Goal: Find specific page/section

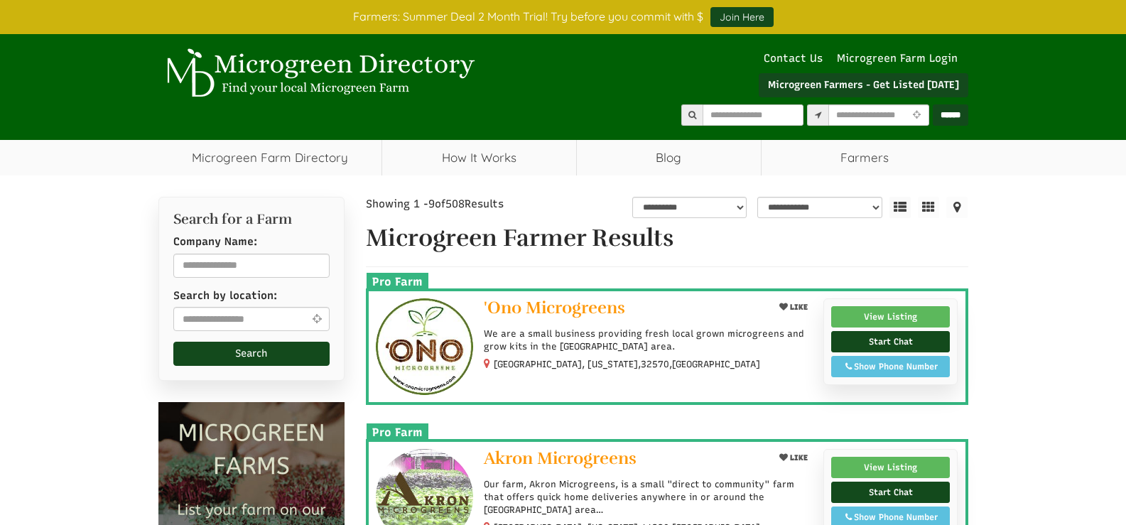
select select "Language Translate Widget"
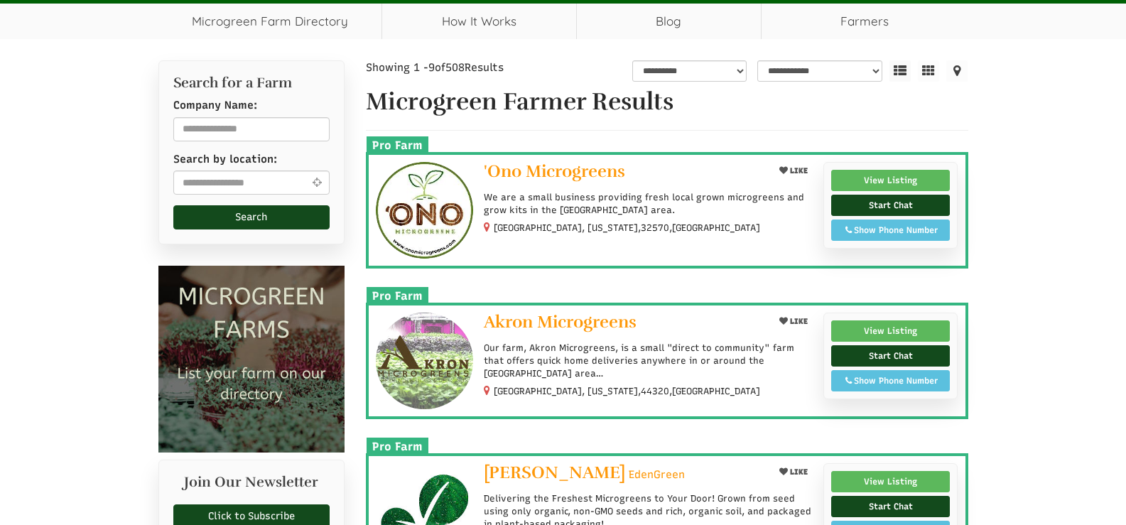
scroll to position [142, 0]
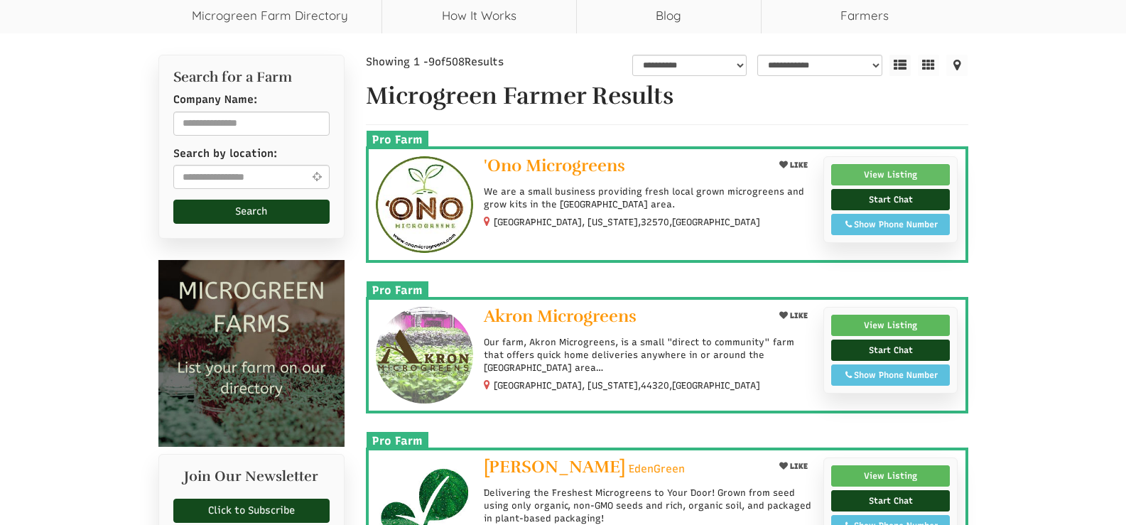
click at [888, 175] on link "View Listing" at bounding box center [890, 174] width 119 height 21
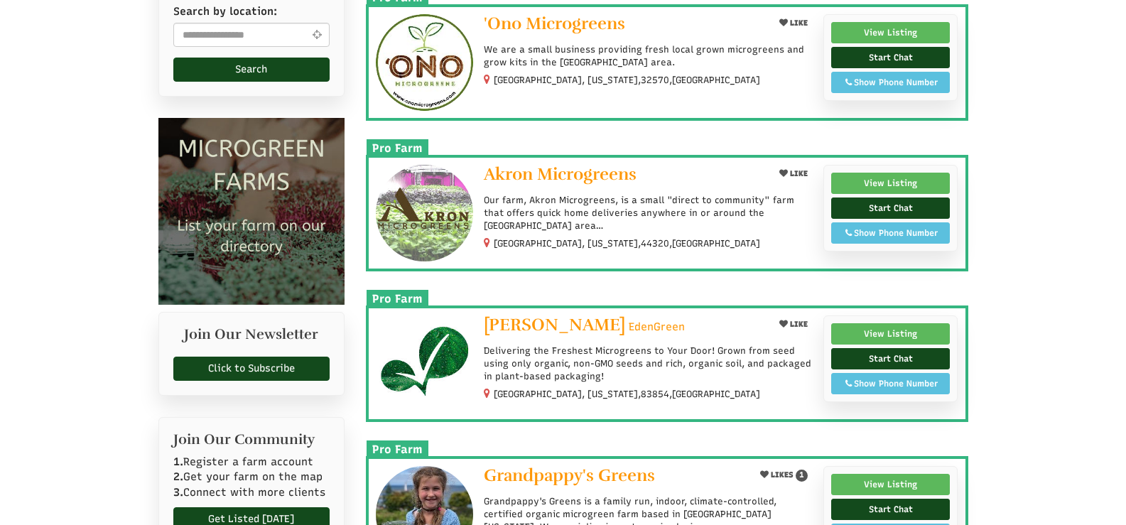
scroll to position [426, 0]
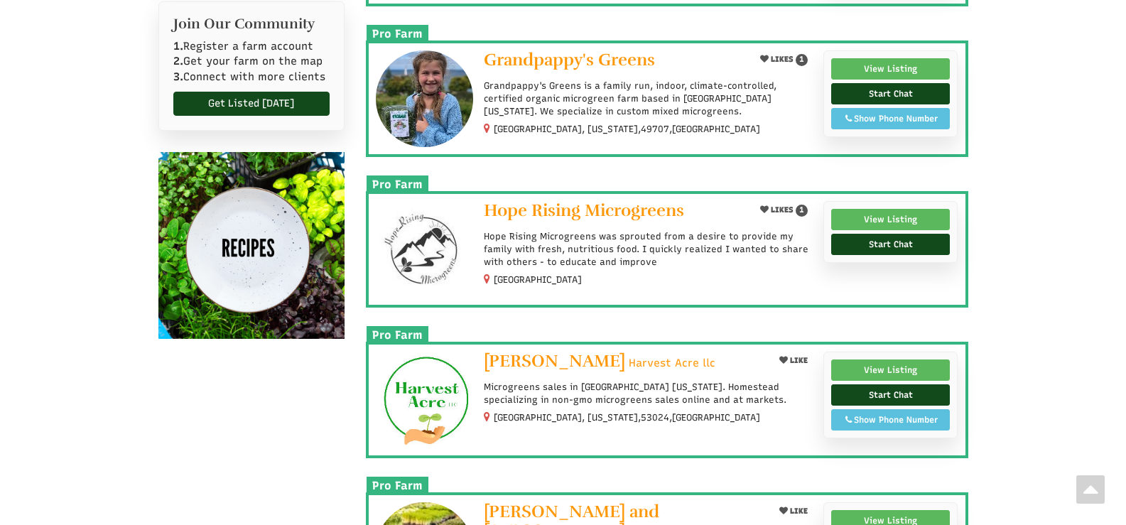
scroll to position [781, 0]
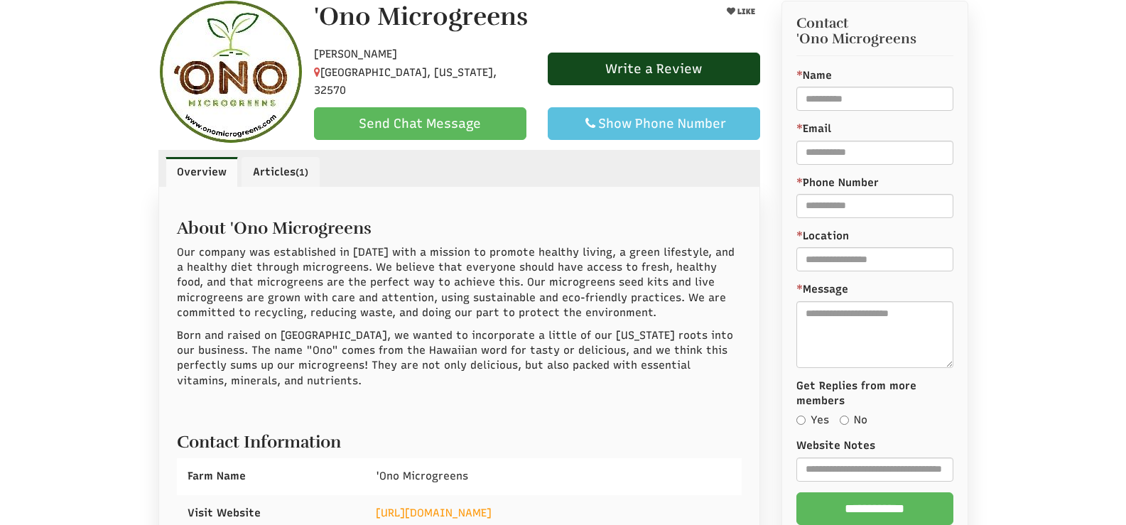
select select "Language Translate Widget"
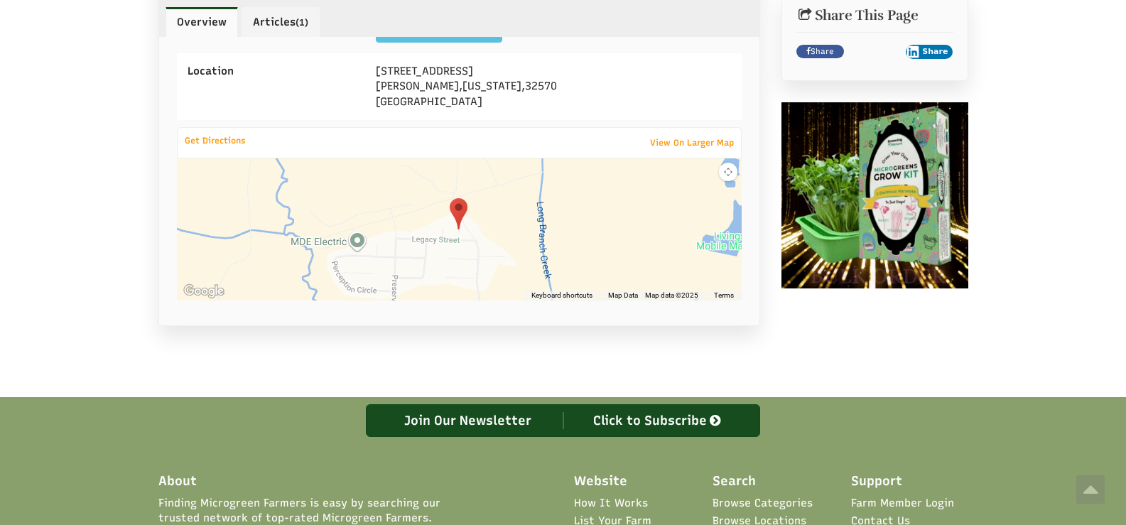
scroll to position [568, 0]
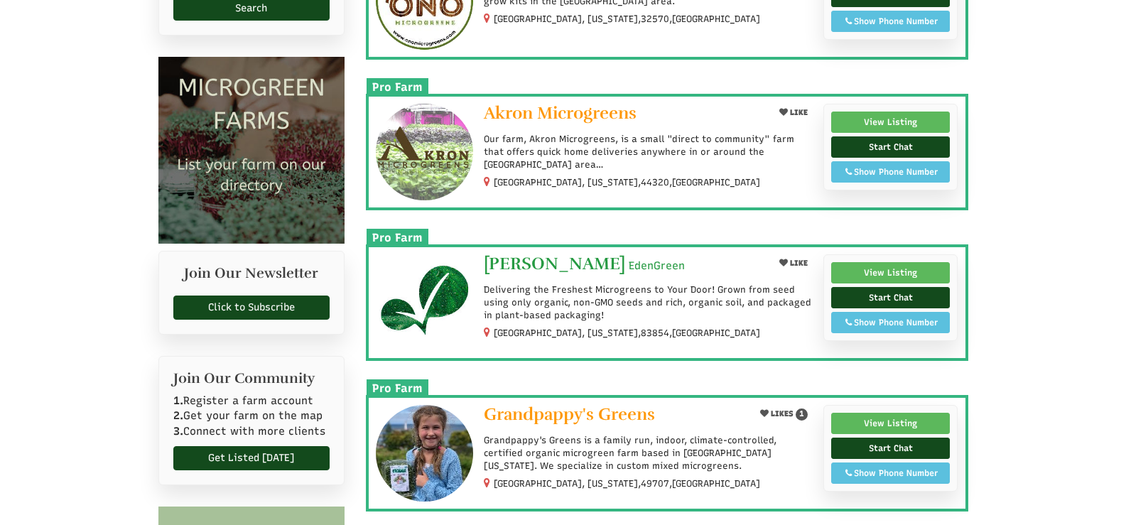
select select "Language Translate Widget"
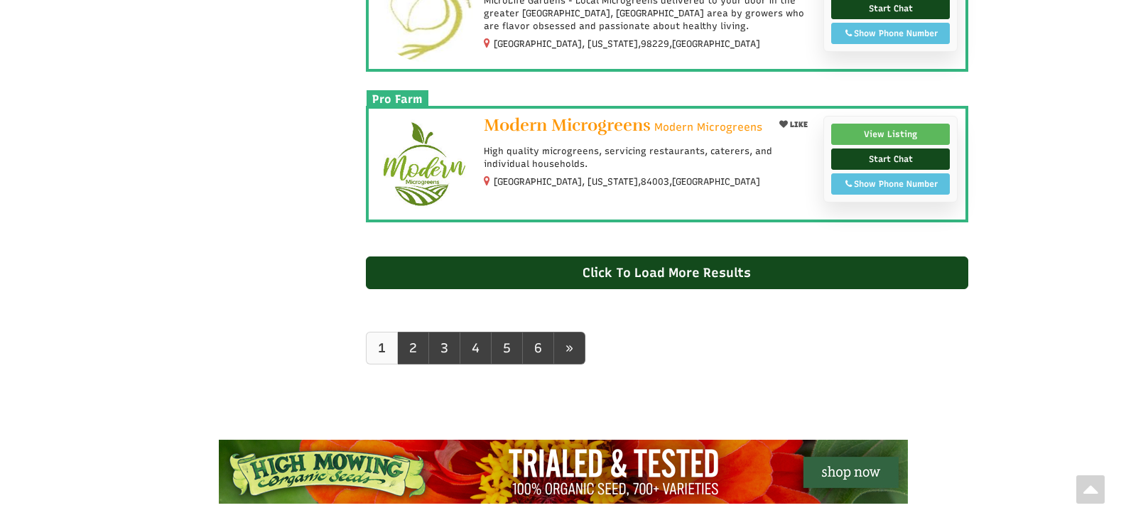
scroll to position [1482, 0]
